Goal: Communication & Community: Participate in discussion

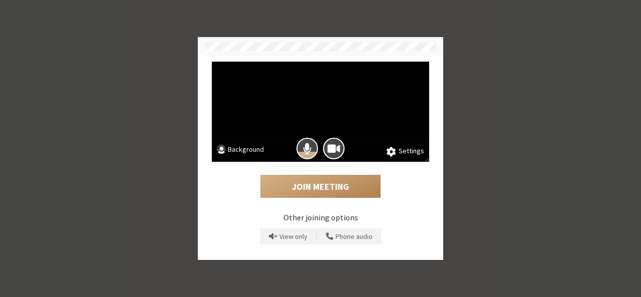
click at [242, 148] on button "Background" at bounding box center [240, 150] width 47 height 13
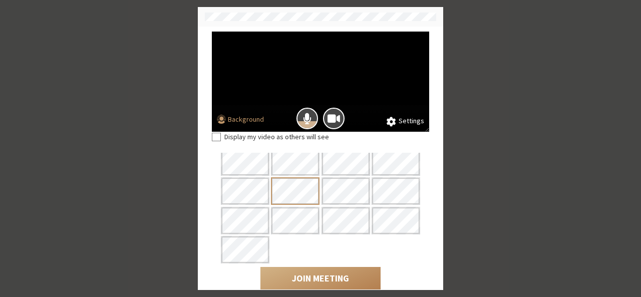
scroll to position [151, 0]
click at [298, 119] on button "Mic is on" at bounding box center [307, 119] width 22 height 22
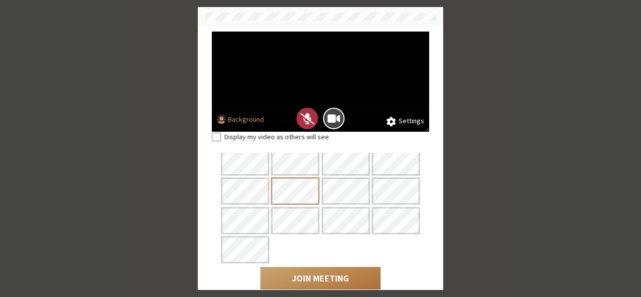
click at [316, 283] on button "Join Meeting" at bounding box center [320, 278] width 120 height 23
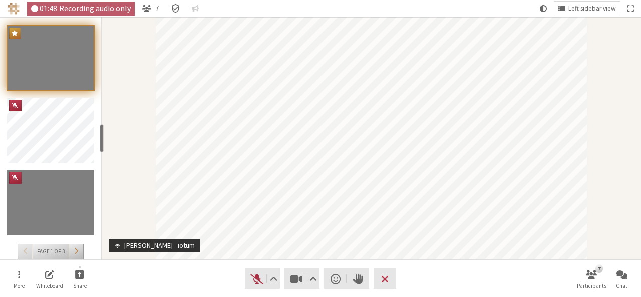
click at [79, 250] on button "Participants" at bounding box center [76, 251] width 15 height 15
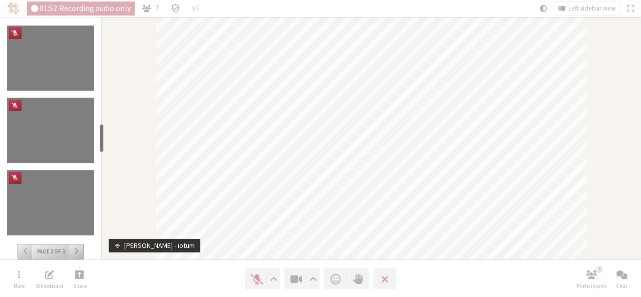
click at [79, 250] on button "Participants" at bounding box center [76, 251] width 15 height 15
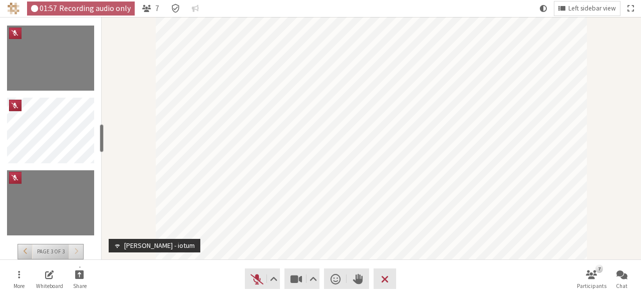
click at [28, 250] on span "Go to page 2 (PageUp)" at bounding box center [26, 251] width 4 height 8
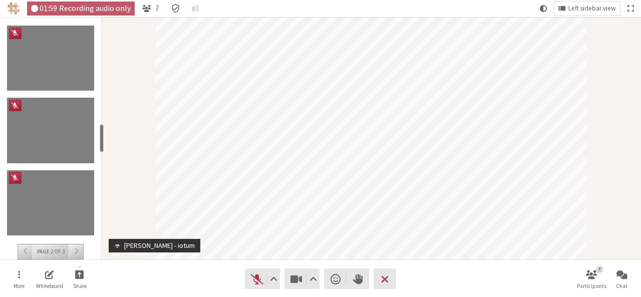
click at [28, 250] on span "Go to page 1 (PageUp)" at bounding box center [26, 251] width 4 height 8
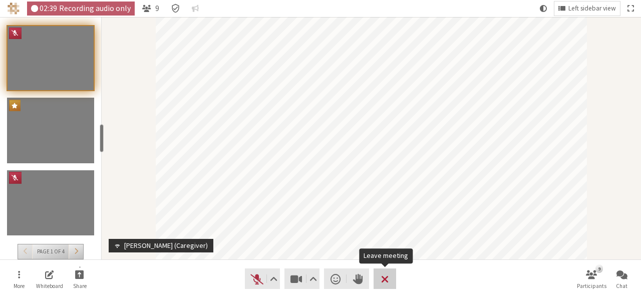
click at [388, 272] on span "Leave meeting" at bounding box center [385, 279] width 8 height 14
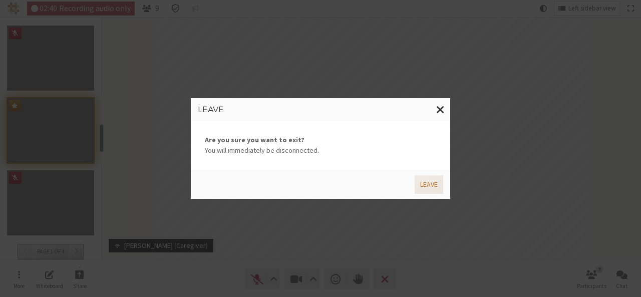
click at [425, 185] on button "Leave" at bounding box center [429, 184] width 29 height 19
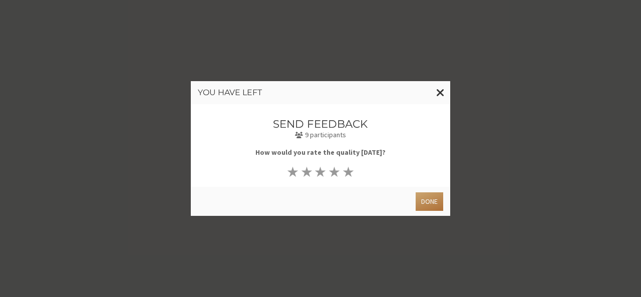
click at [432, 198] on button "Done" at bounding box center [430, 201] width 28 height 19
